Goal: Check status: Check status

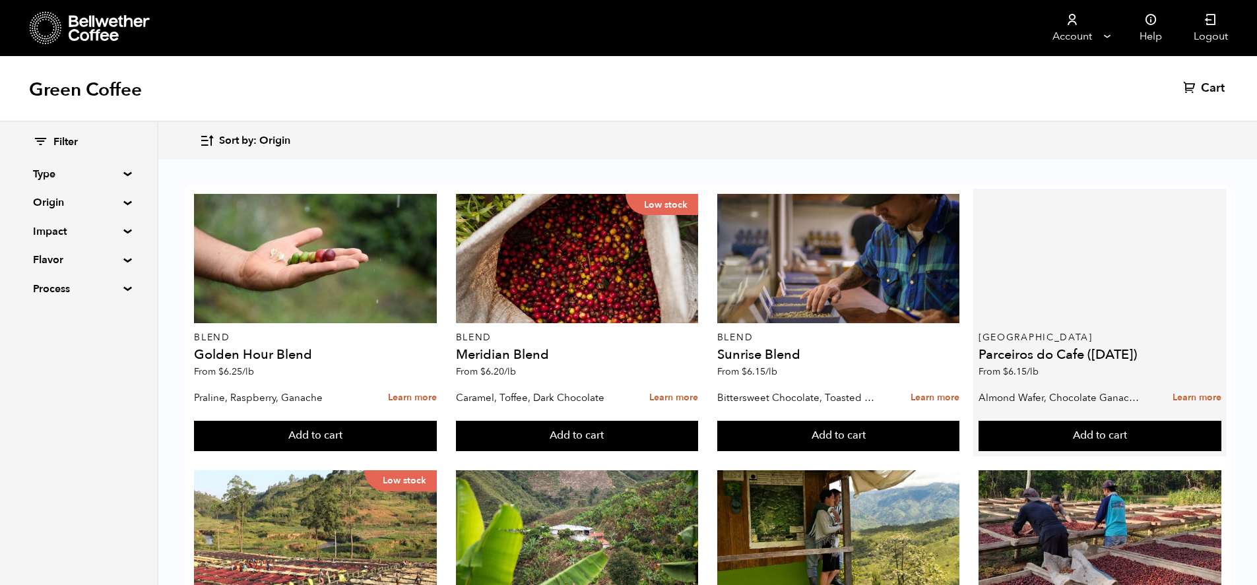
scroll to position [265, 0]
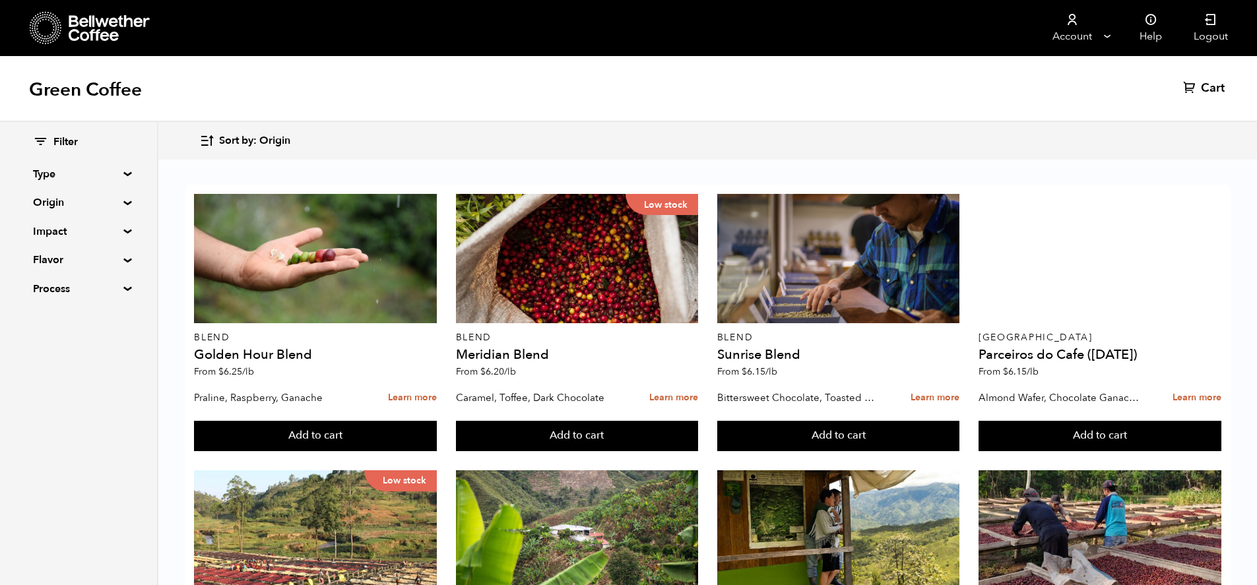
click at [115, 200] on summary "Origin" at bounding box center [78, 203] width 91 height 16
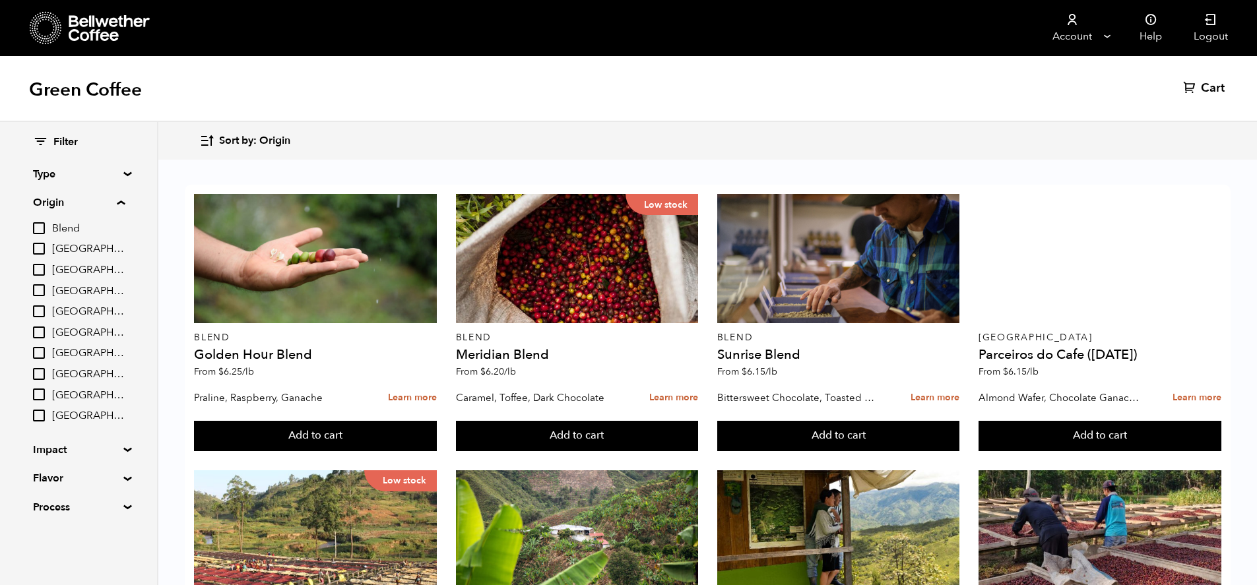
click at [116, 208] on summary "Origin" at bounding box center [79, 203] width 92 height 16
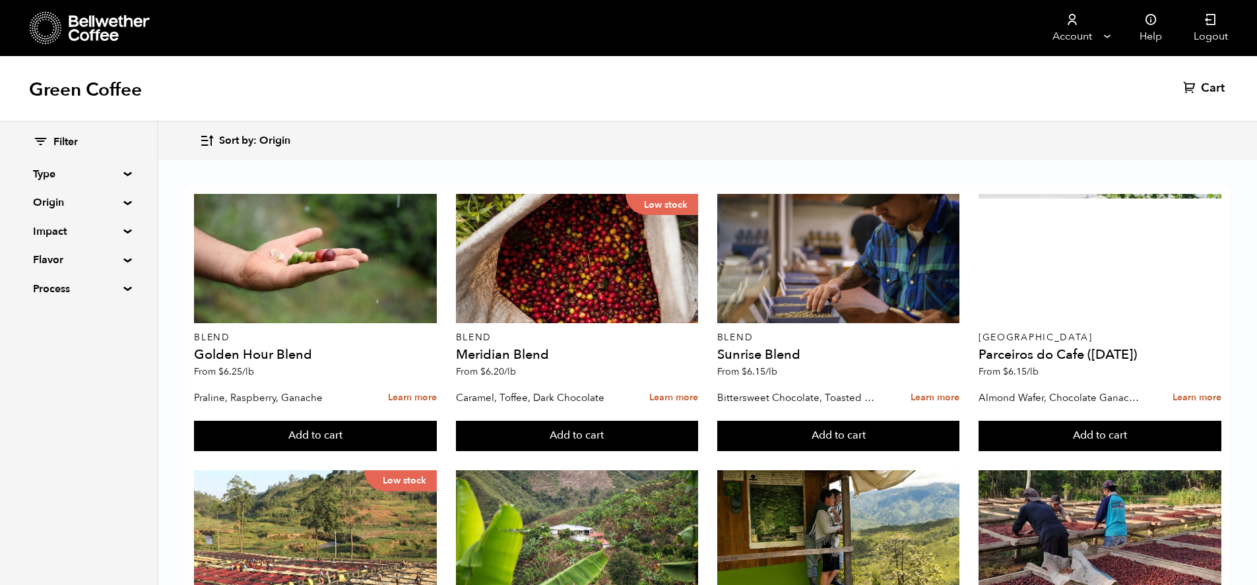
click at [119, 262] on summary "Flavor" at bounding box center [78, 260] width 91 height 16
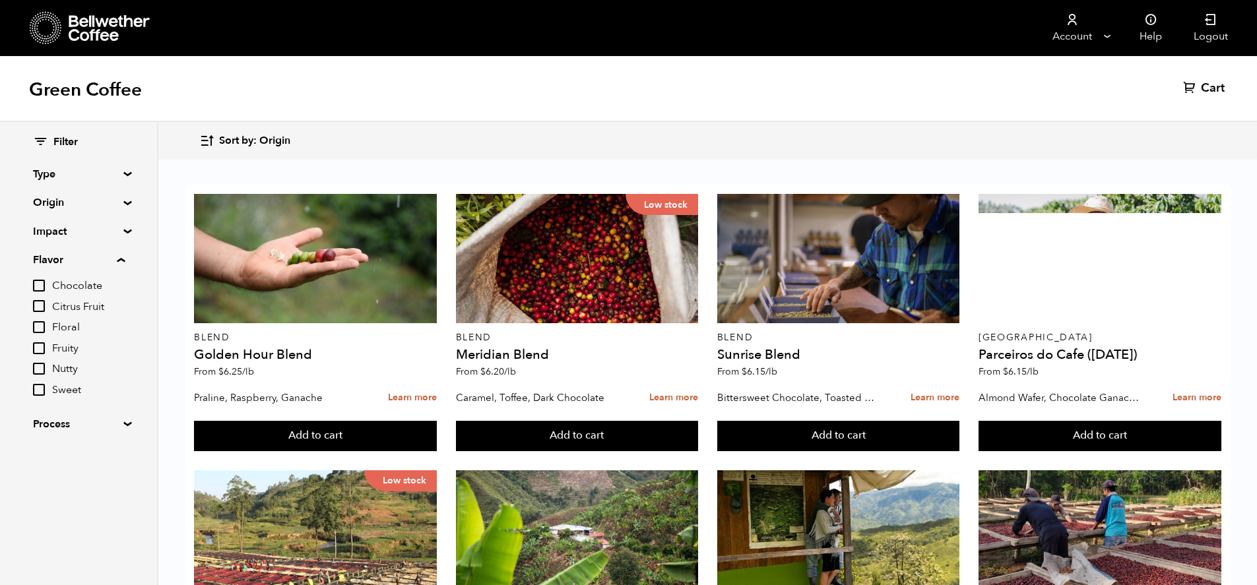
click at [36, 287] on input "Chocolate" at bounding box center [39, 286] width 12 height 12
checkbox input "true"
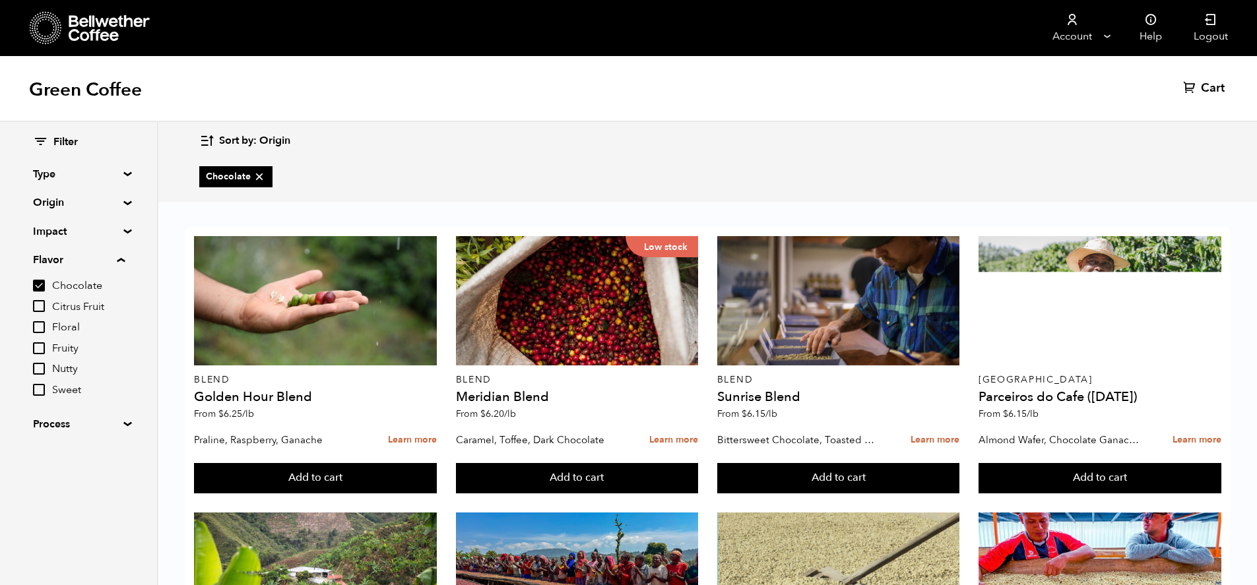
click at [41, 367] on input "Nutty" at bounding box center [39, 369] width 12 height 12
checkbox input "true"
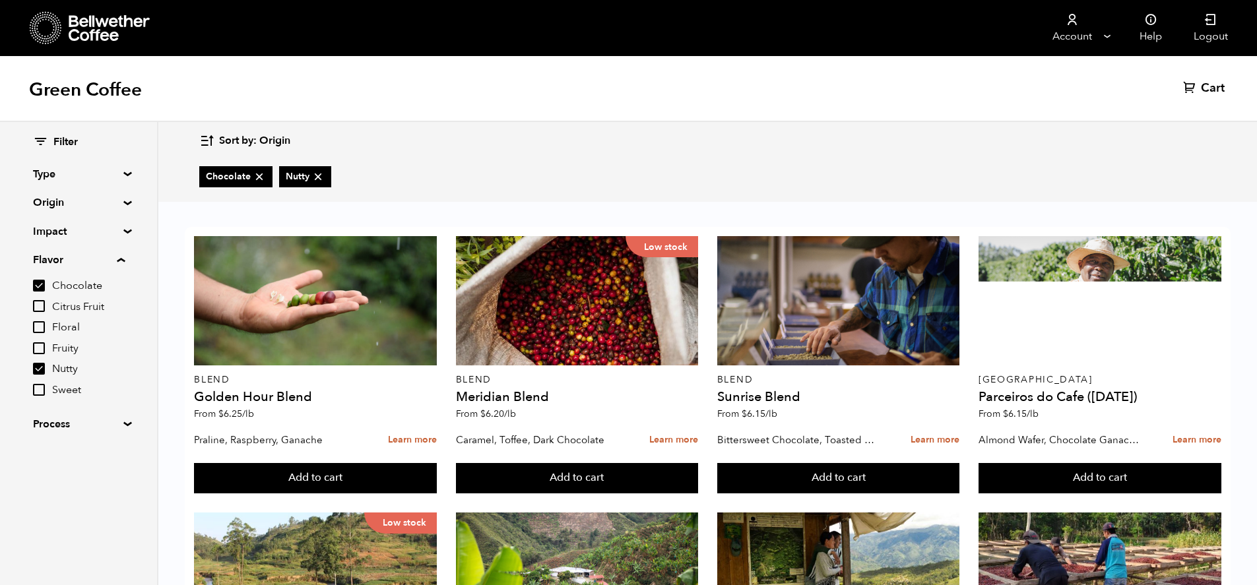
scroll to position [837, 0]
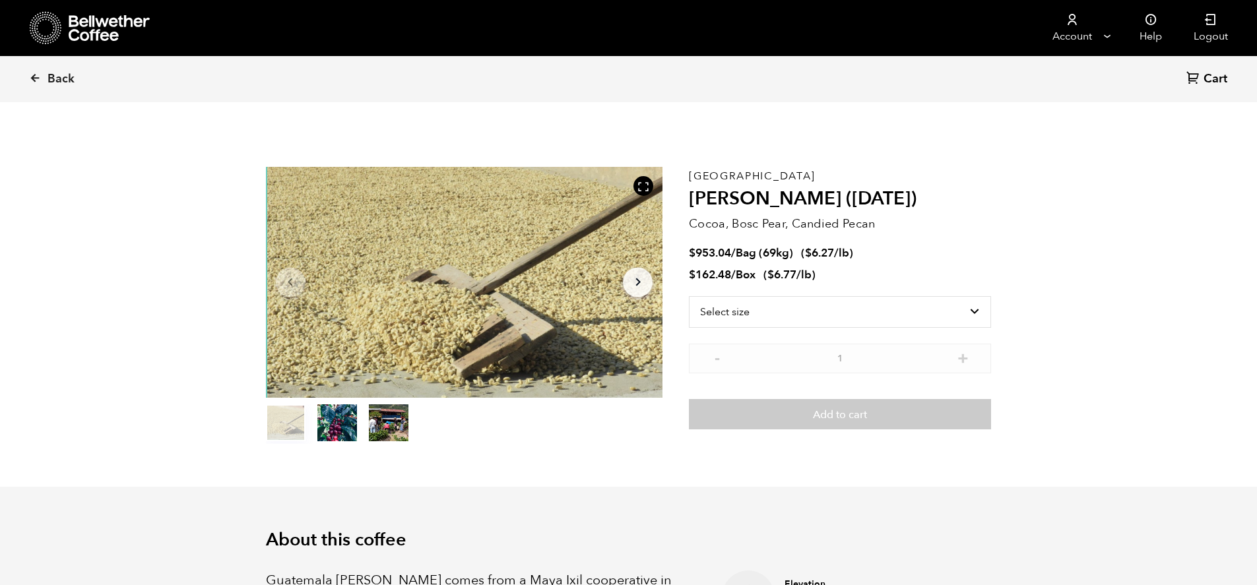
scroll to position [574, 703]
click at [348, 433] on button "item 1" at bounding box center [337, 425] width 40 height 37
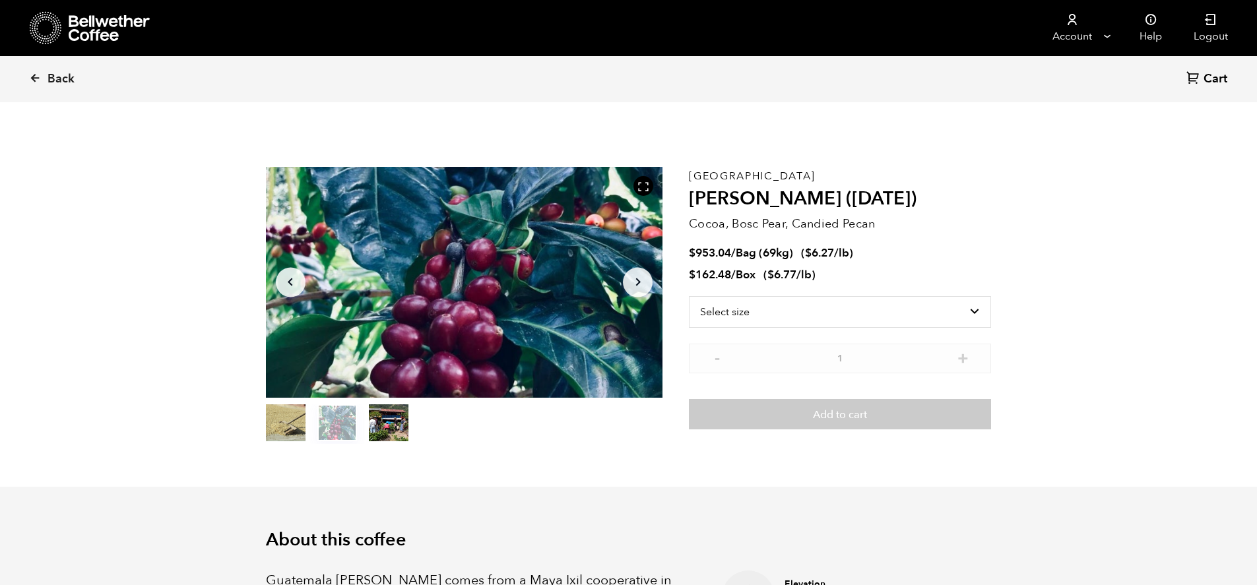
click at [383, 433] on button "item 2" at bounding box center [389, 425] width 40 height 37
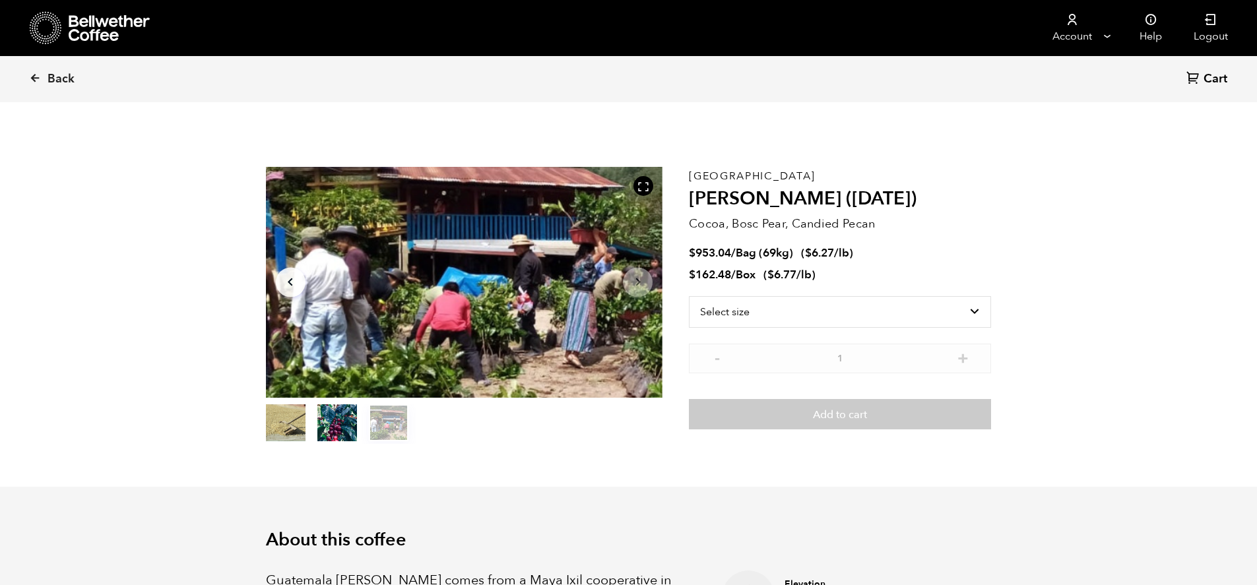
click at [278, 418] on button "item 0" at bounding box center [286, 425] width 40 height 37
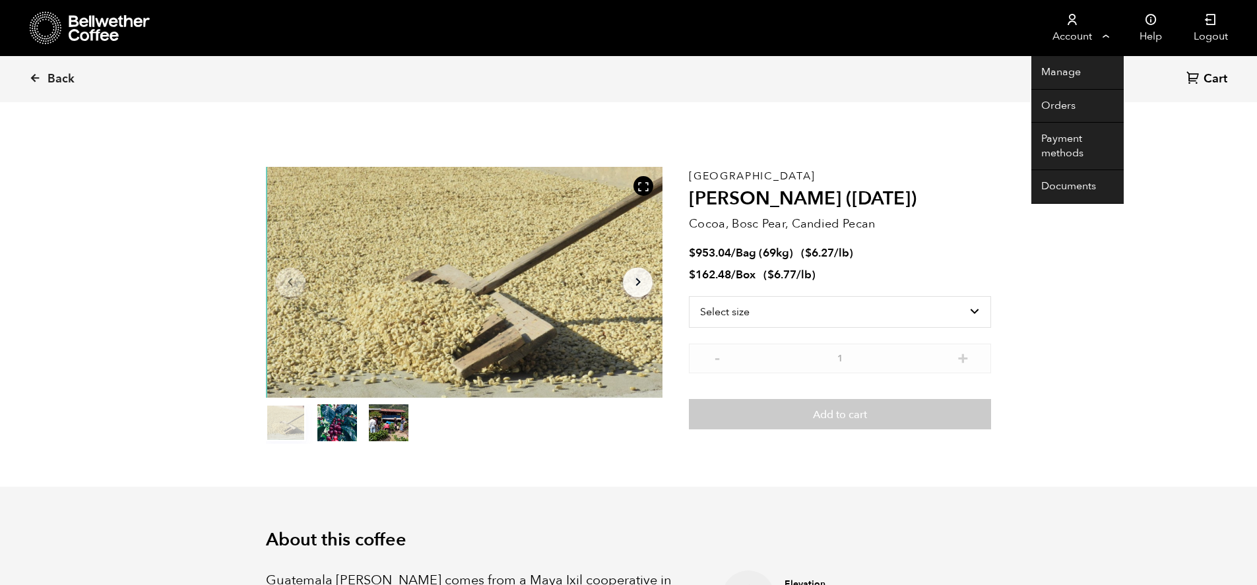
click at [1091, 32] on link "Account" at bounding box center [1071, 28] width 81 height 56
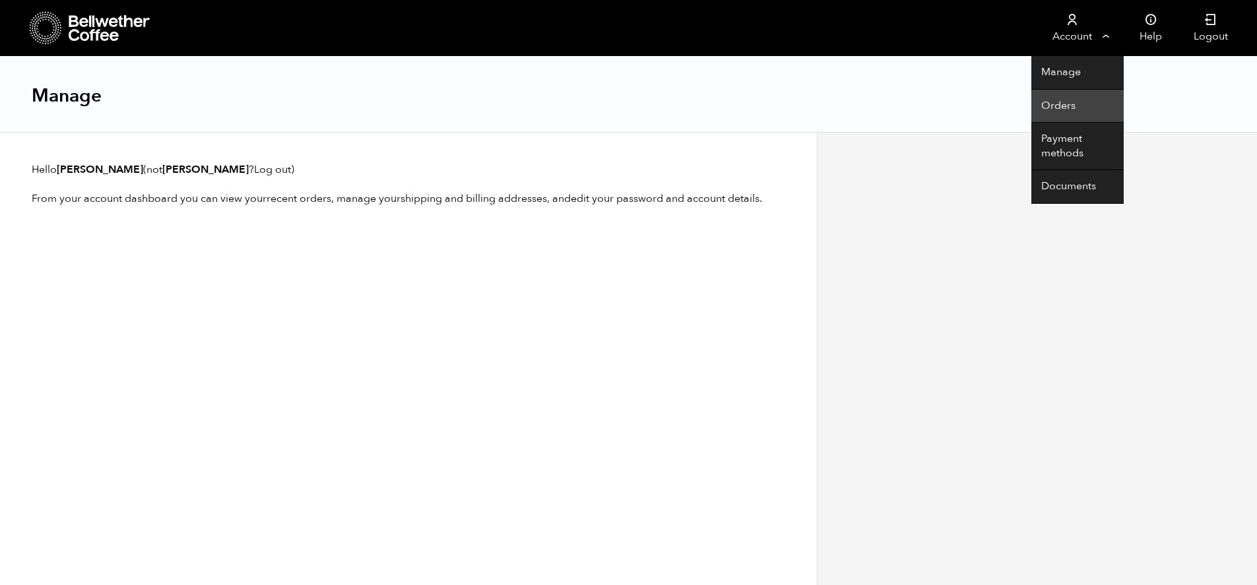
click at [1071, 111] on link "Orders" at bounding box center [1077, 107] width 92 height 34
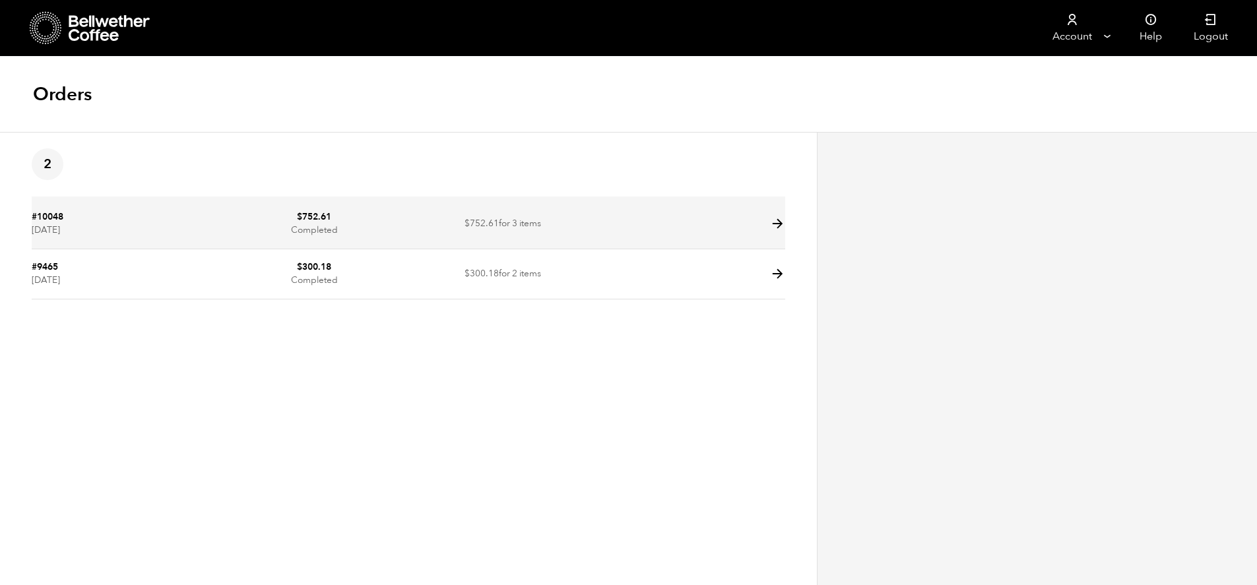
click at [86, 236] on td "#10048 July 21, 2025" at bounding box center [126, 224] width 189 height 50
click at [740, 222] on td at bounding box center [691, 224] width 189 height 50
click at [780, 223] on icon at bounding box center [777, 223] width 15 height 15
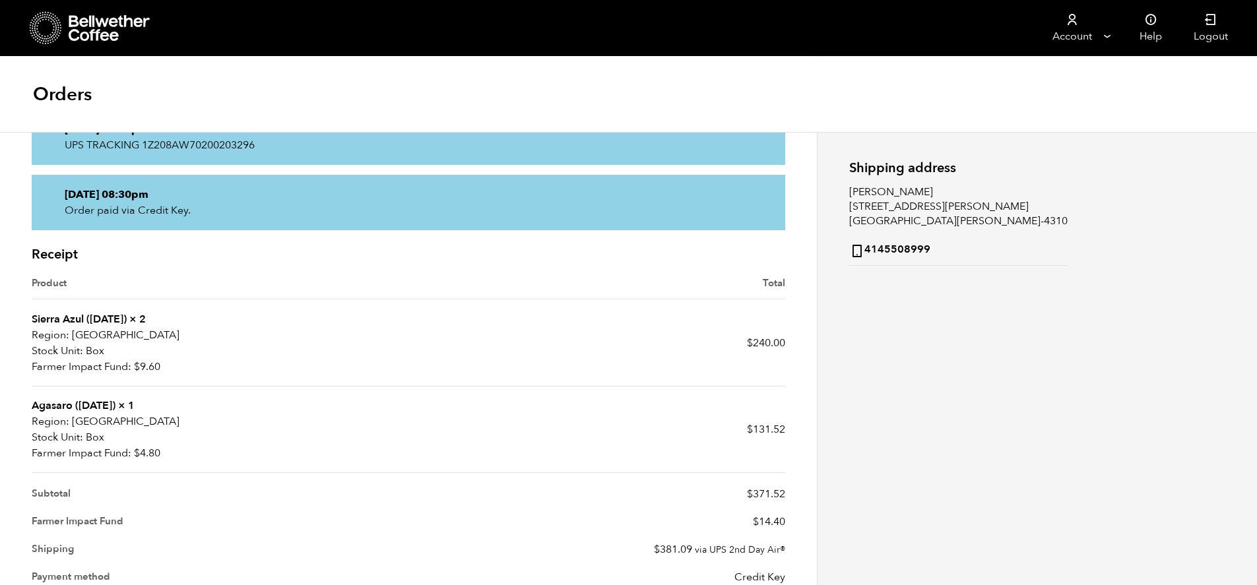
scroll to position [220, 0]
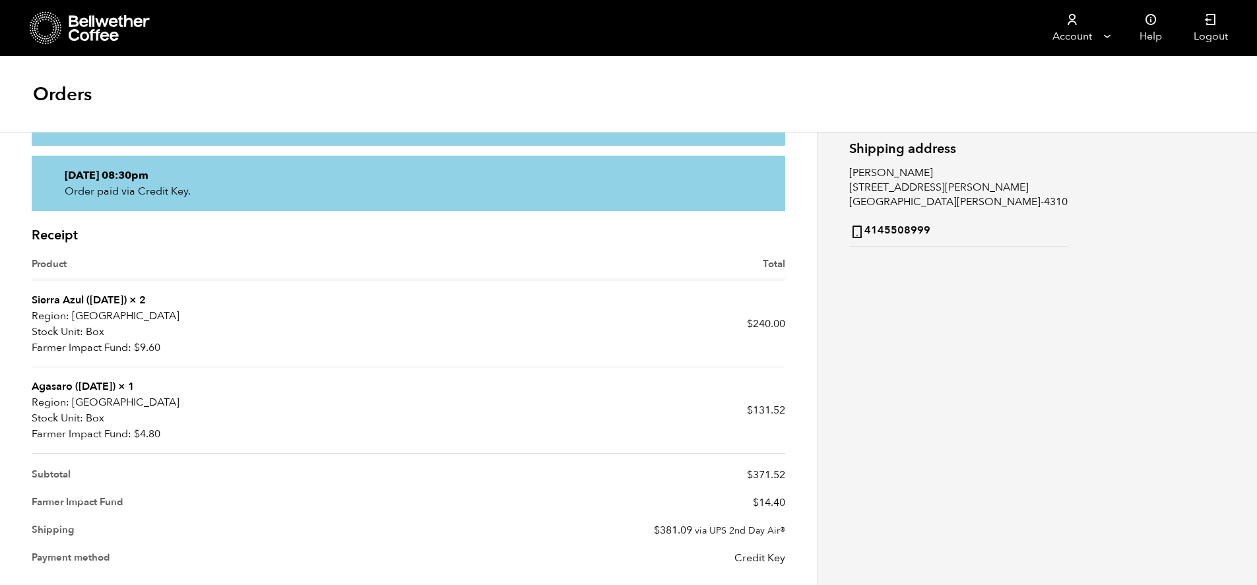
click at [92, 296] on link "Sierra Azul ([DATE])" at bounding box center [79, 300] width 95 height 15
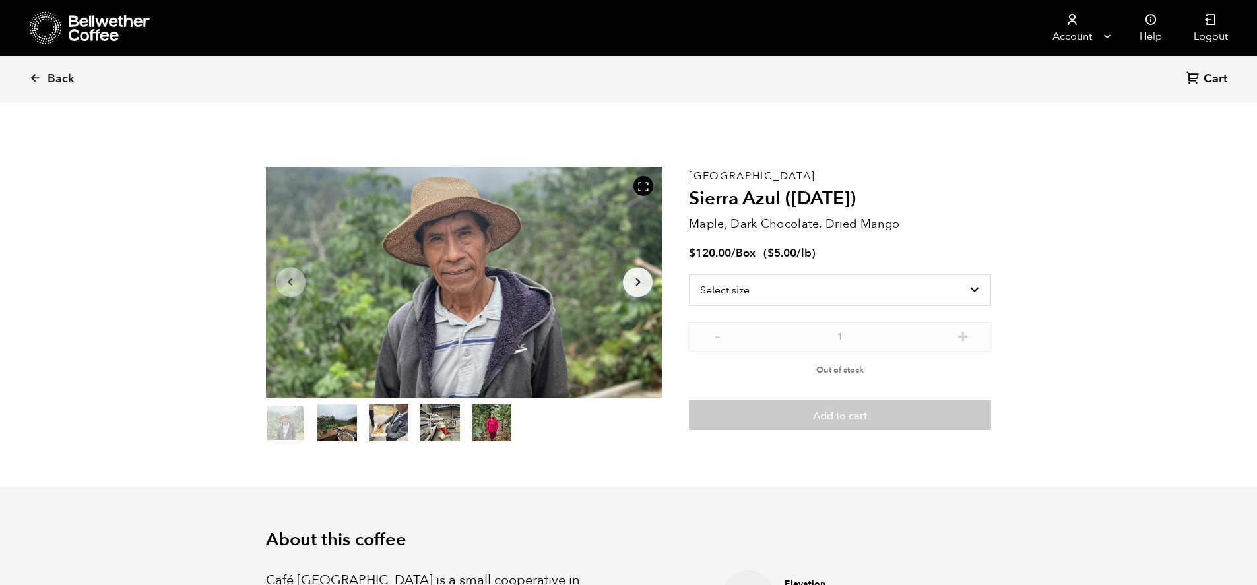
scroll to position [574, 703]
click at [893, 286] on select "Select size Box (24 lbs)" at bounding box center [840, 290] width 302 height 32
select select "box"
click at [689, 274] on select "Select size Box (24 lbs)" at bounding box center [840, 290] width 302 height 32
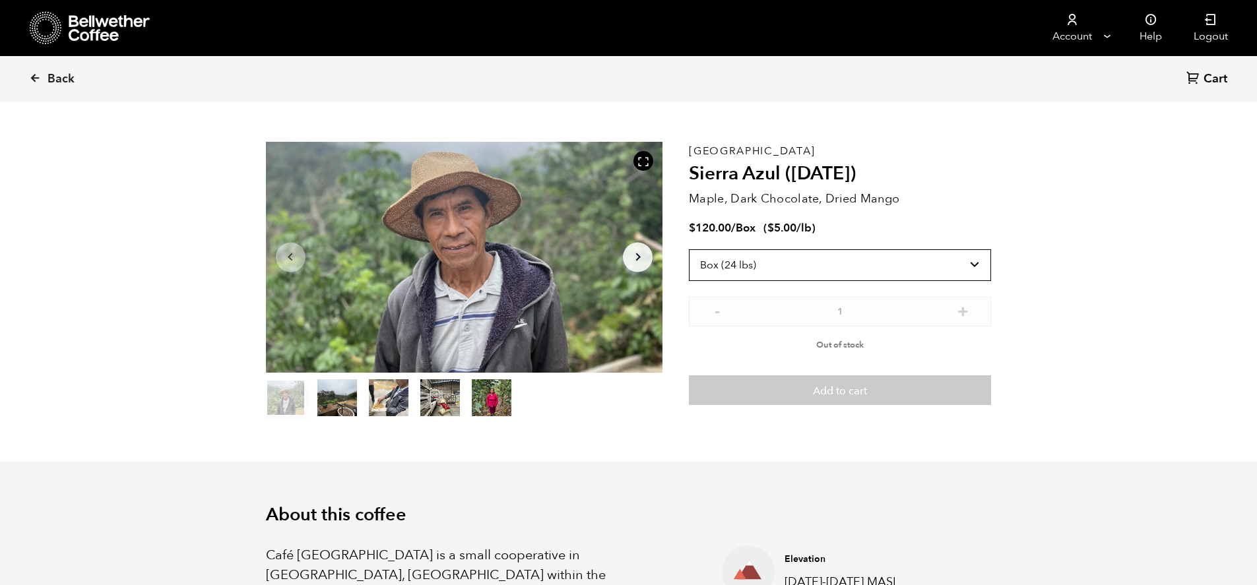
scroll to position [0, 0]
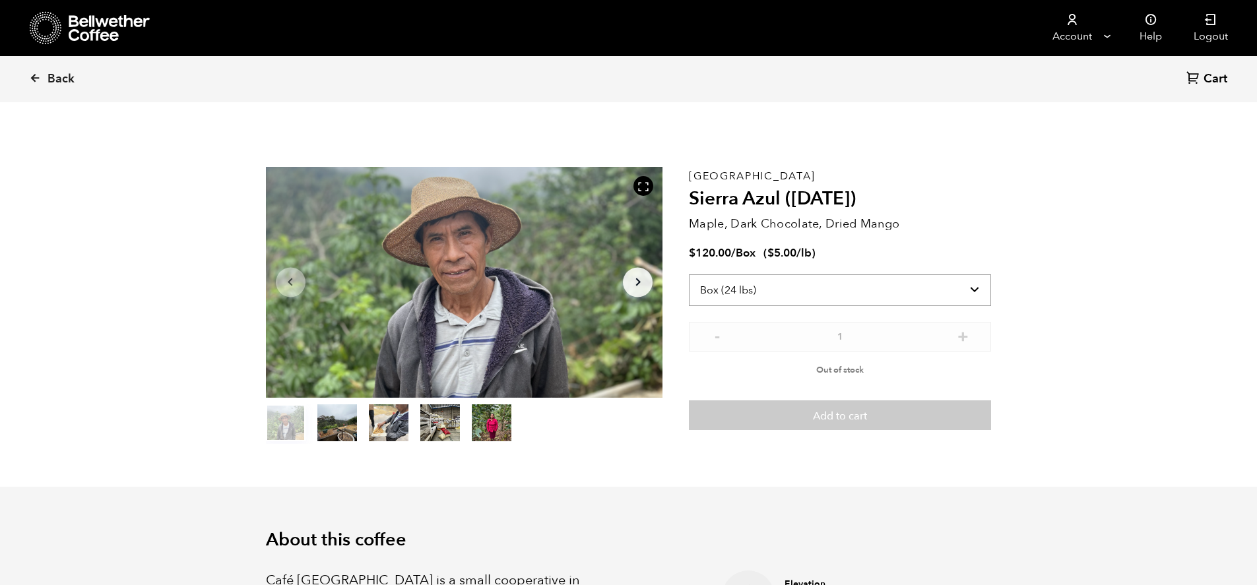
click at [801, 287] on select "Select size Box (24 lbs)" at bounding box center [840, 290] width 302 height 32
click at [932, 253] on div "$ 120.00 / Box ( $ 5.00 /lb )" at bounding box center [840, 253] width 302 height 15
drag, startPoint x: 44, startPoint y: 90, endPoint x: 59, endPoint y: 77, distance: 20.1
drag, startPoint x: 59, startPoint y: 77, endPoint x: 28, endPoint y: 133, distance: 63.5
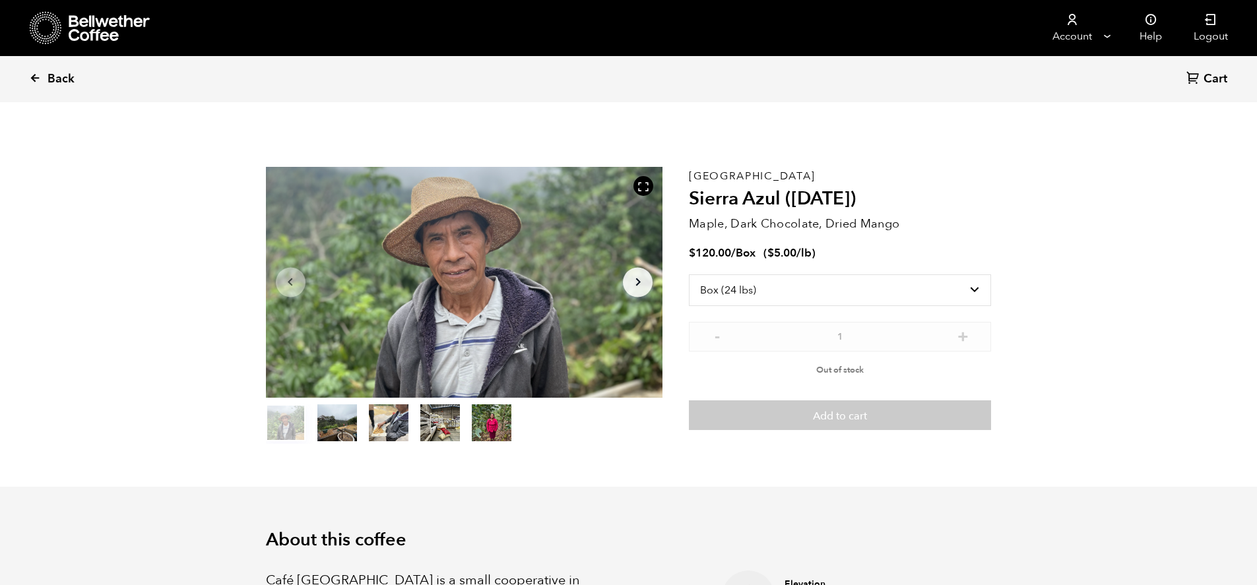
click at [58, 84] on span "Back" at bounding box center [61, 79] width 27 height 16
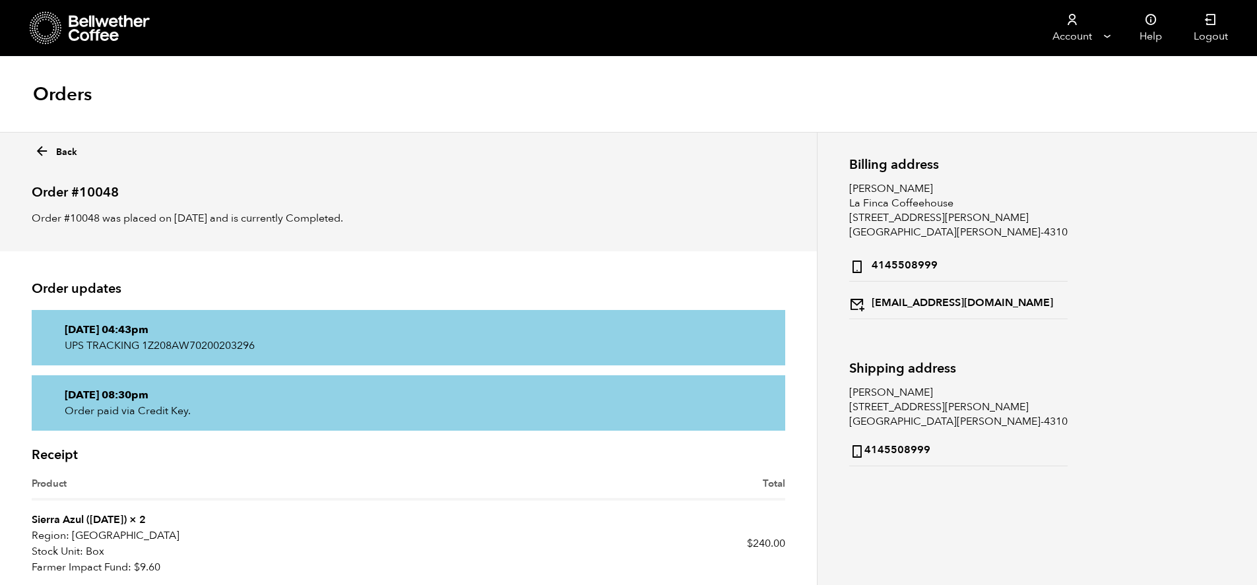
click at [58, 84] on h1 "Orders" at bounding box center [62, 94] width 59 height 24
click at [40, 146] on icon at bounding box center [41, 151] width 15 height 15
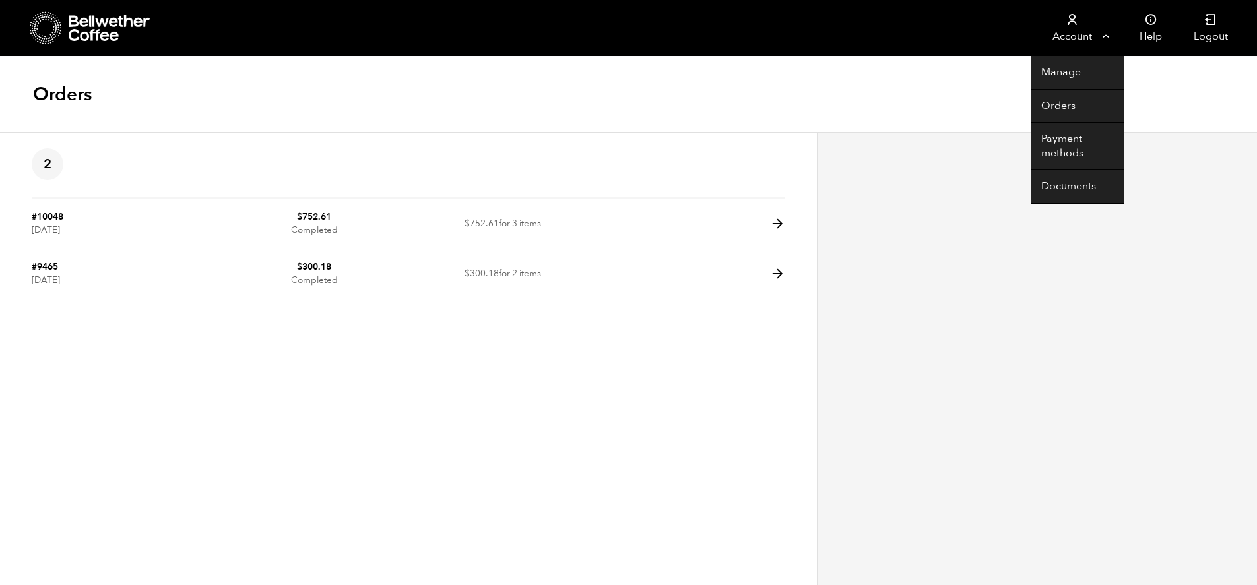
click at [1105, 35] on link "Account" at bounding box center [1071, 28] width 81 height 56
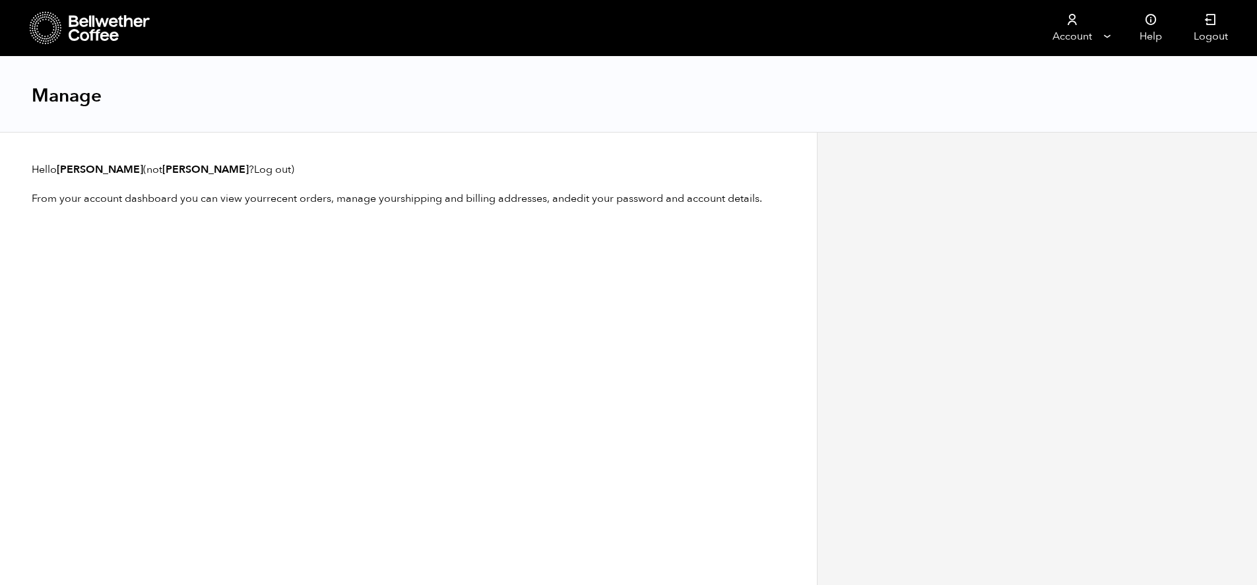
click at [73, 24] on icon at bounding box center [110, 28] width 82 height 26
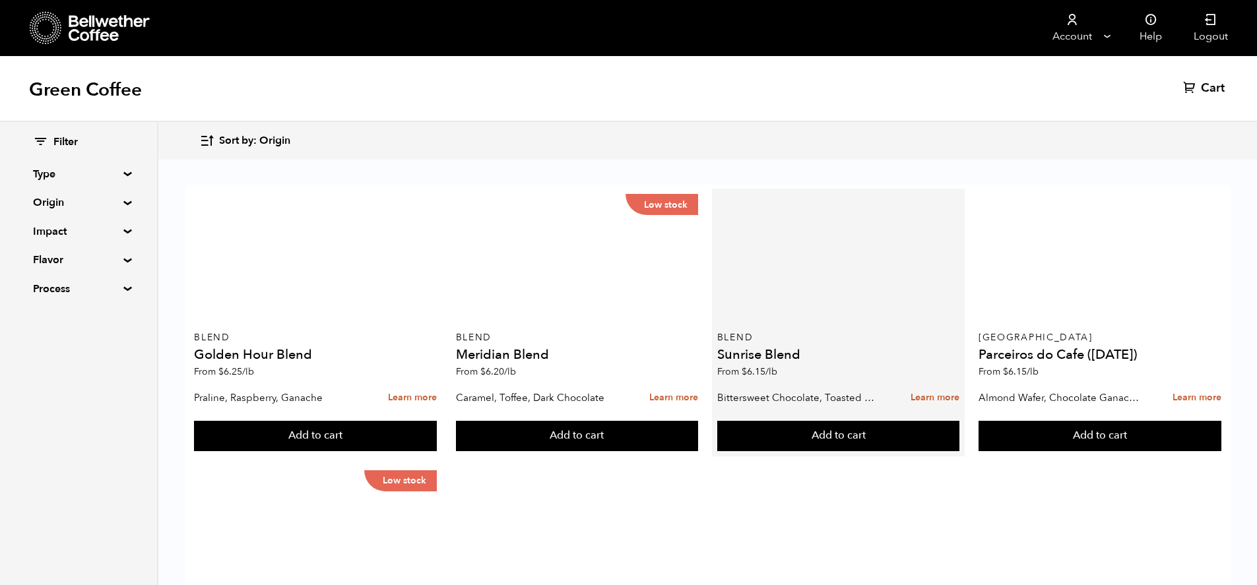
scroll to position [38, 0]
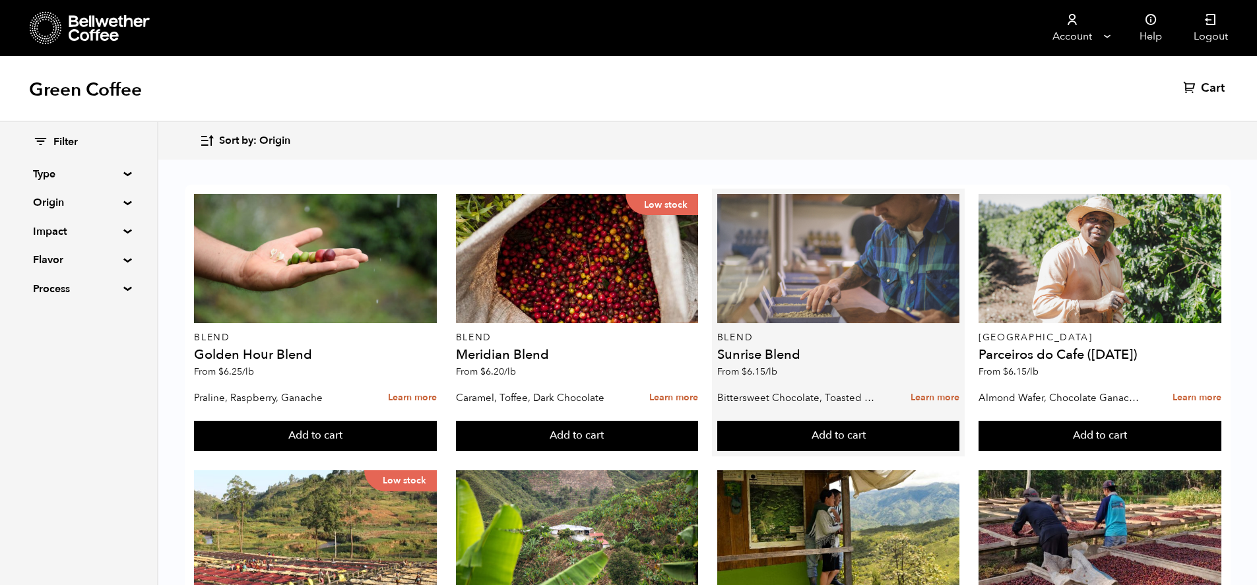
click at [808, 214] on div at bounding box center [838, 258] width 243 height 129
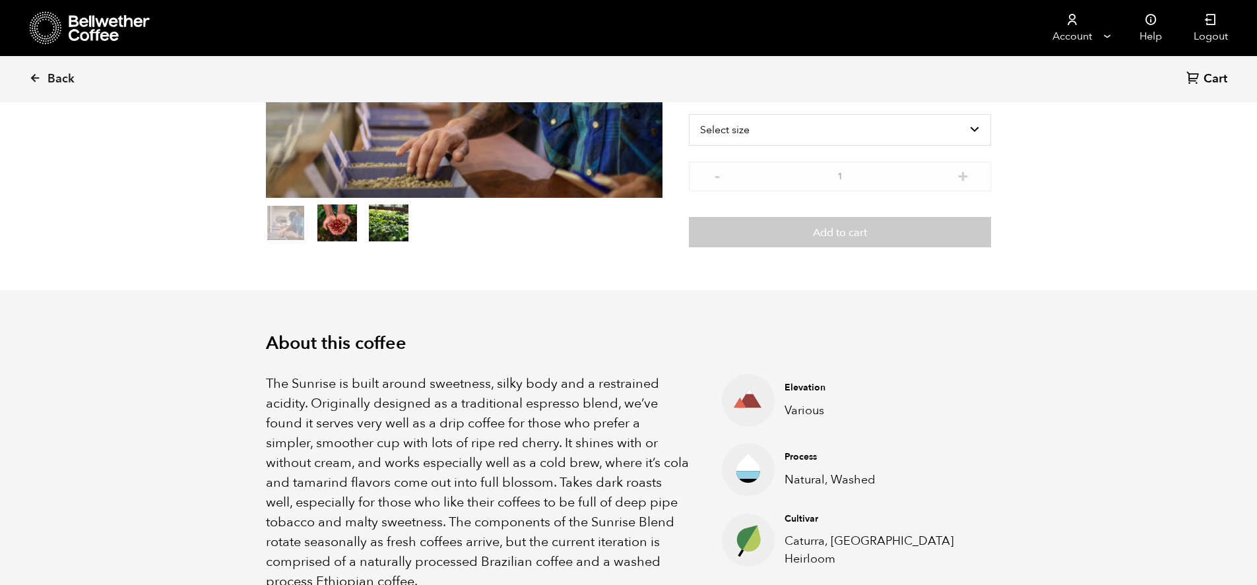
scroll to position [202, 0]
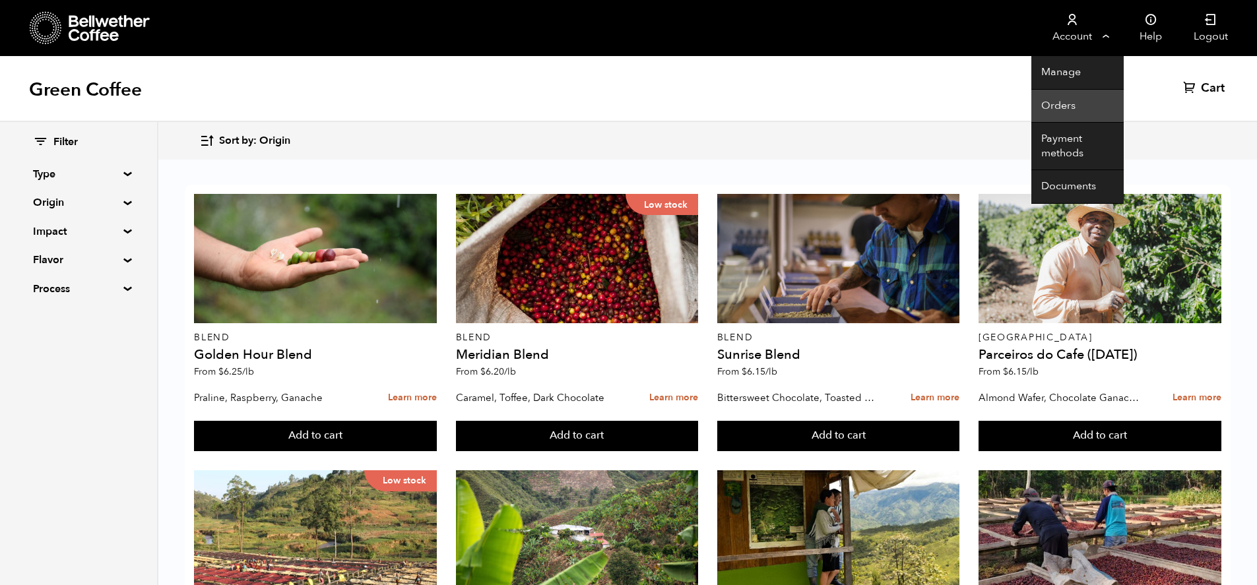
click at [1069, 100] on link "Orders" at bounding box center [1077, 107] width 92 height 34
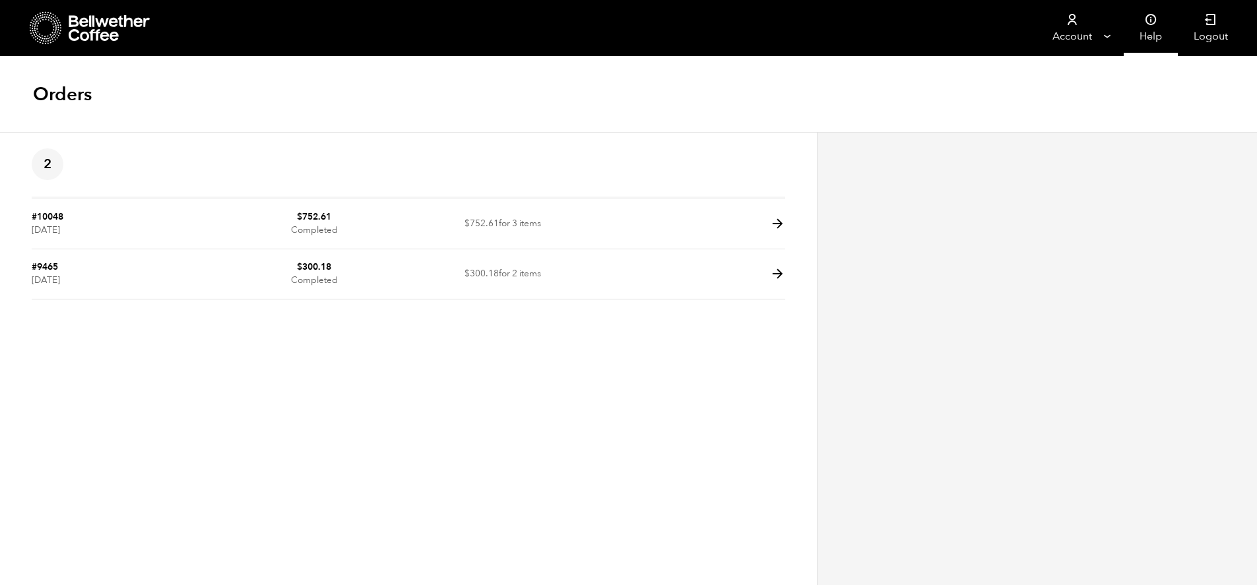
click at [1150, 22] on icon at bounding box center [1150, 19] width 13 height 13
